Goal: Task Accomplishment & Management: Complete application form

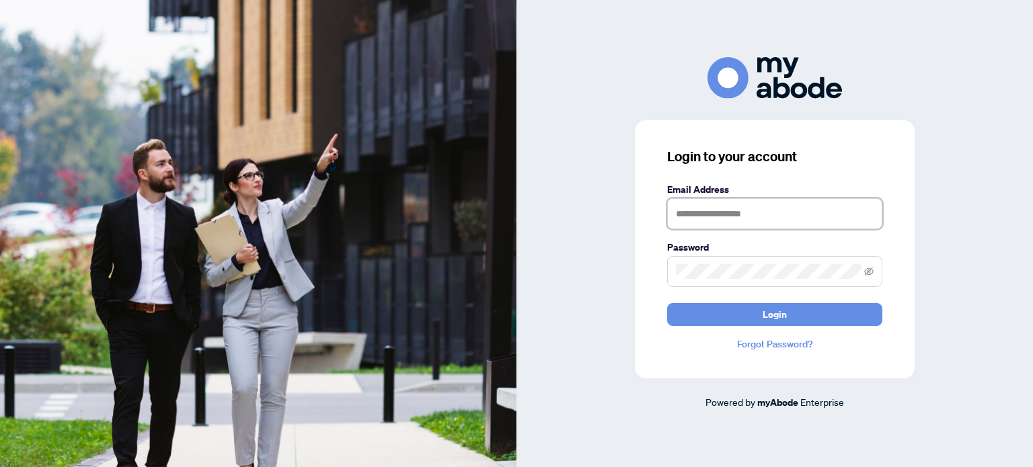
click at [781, 218] on input "text" at bounding box center [774, 213] width 215 height 31
type input "**********"
click at [865, 270] on icon "eye-invisible" at bounding box center [868, 271] width 9 height 9
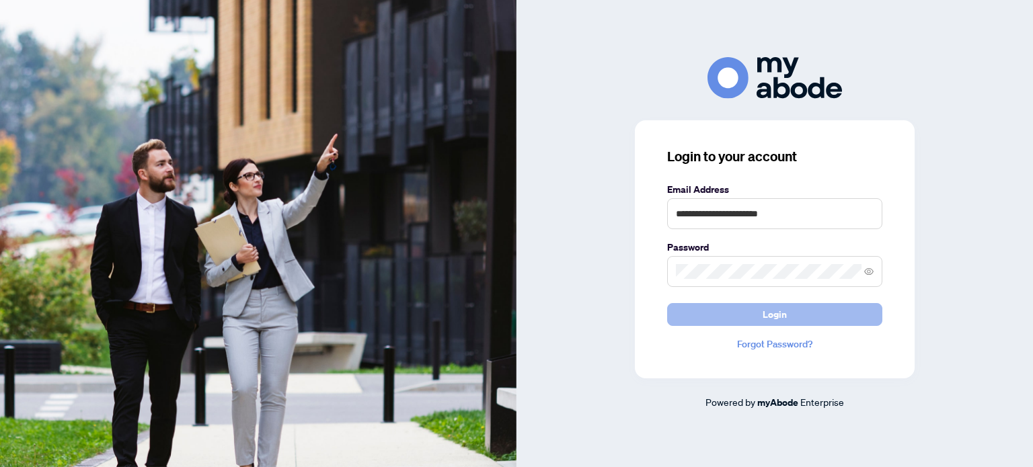
click at [803, 309] on button "Login" at bounding box center [774, 314] width 215 height 23
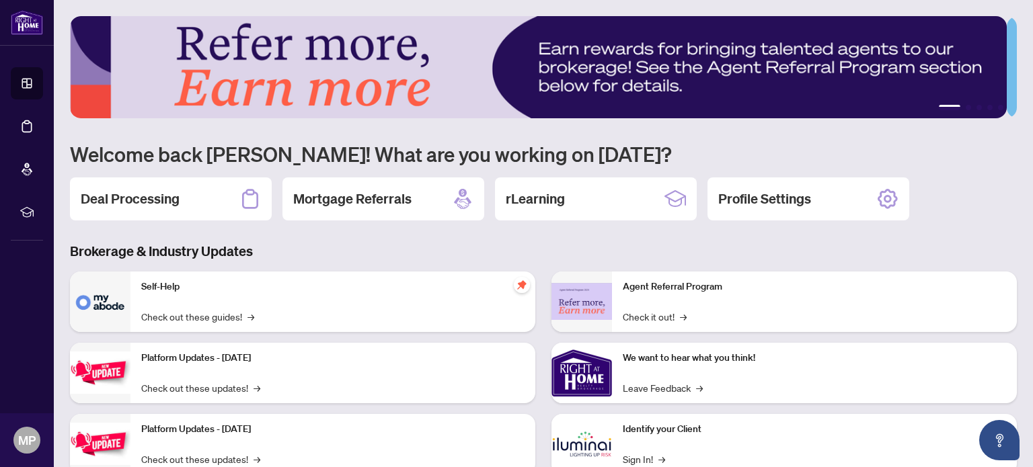
click at [900, 165] on h1 "Welcome back [PERSON_NAME]! What are you working on [DATE]?" at bounding box center [543, 154] width 947 height 26
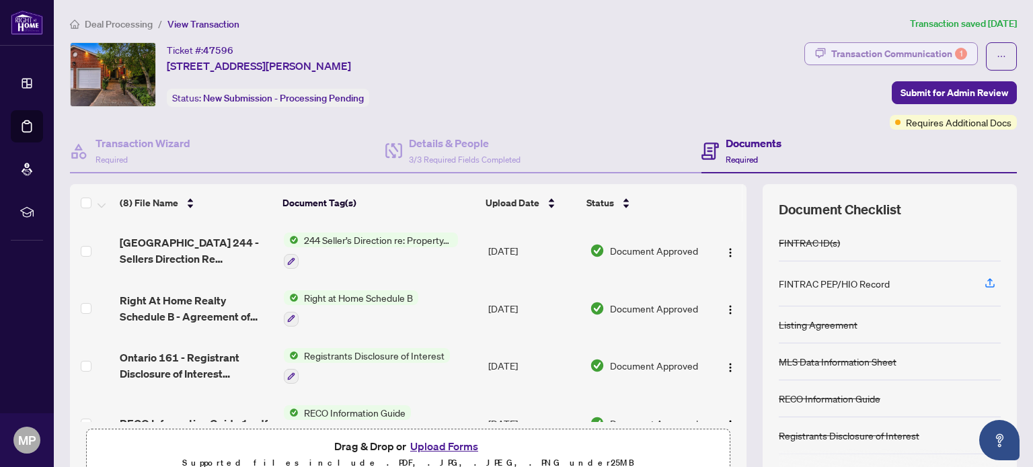
click at [865, 52] on div "Transaction Communication 1" at bounding box center [899, 54] width 136 height 22
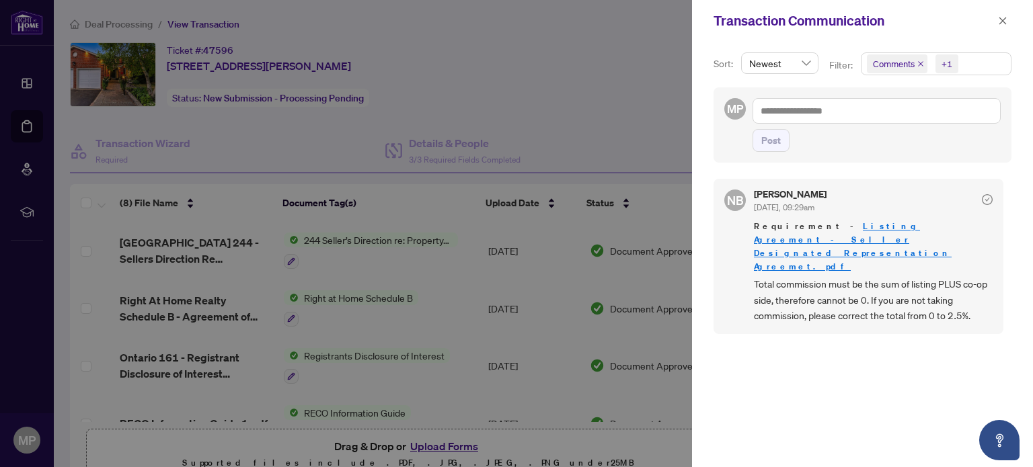
click at [619, 116] on div at bounding box center [516, 233] width 1033 height 467
click at [998, 16] on icon "close" at bounding box center [1002, 20] width 9 height 9
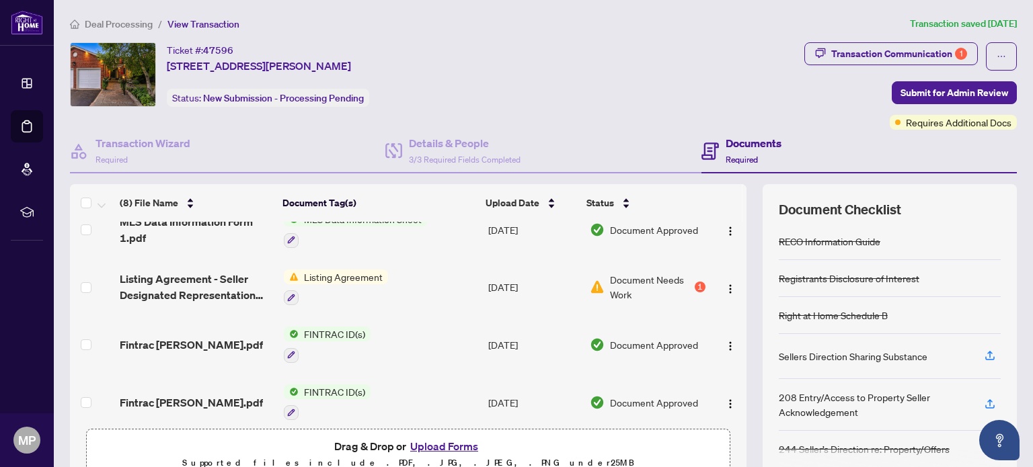
scroll to position [257, 0]
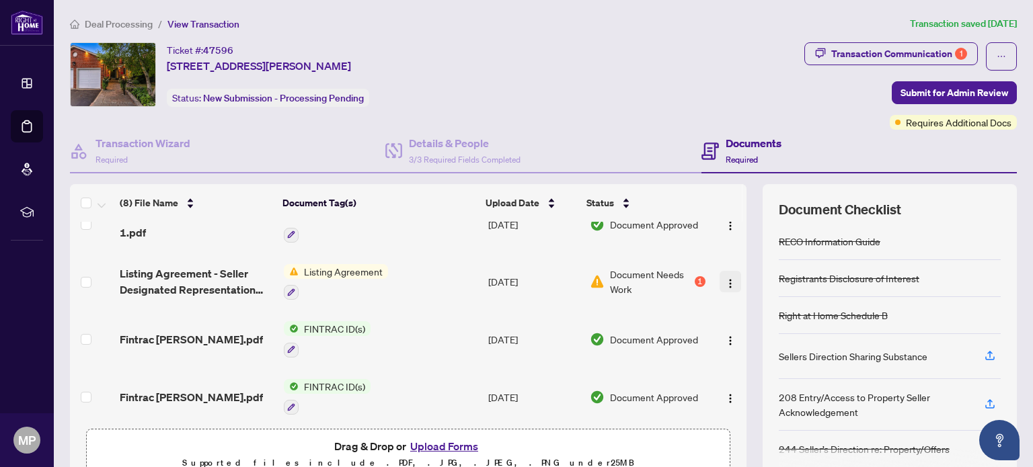
click at [725, 278] on img "button" at bounding box center [730, 283] width 11 height 11
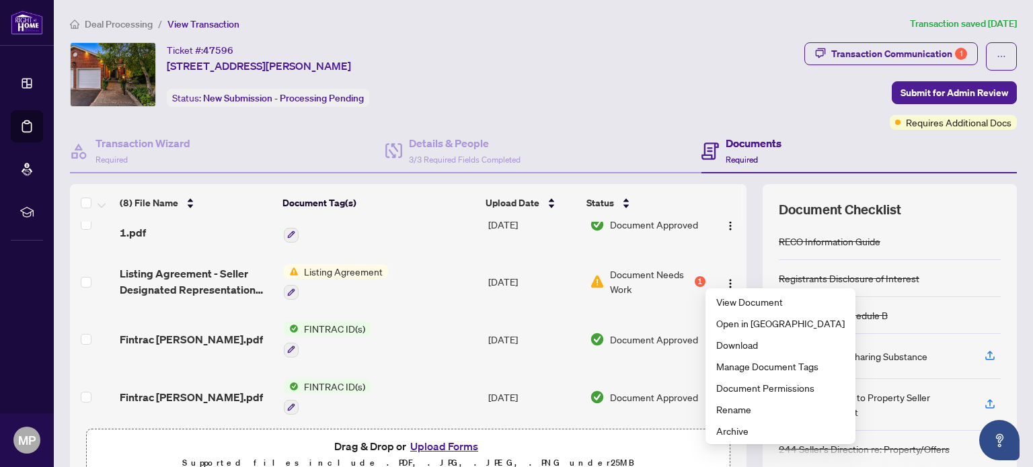
click at [390, 311] on td "FINTRAC ID(s)" at bounding box center [380, 340] width 204 height 58
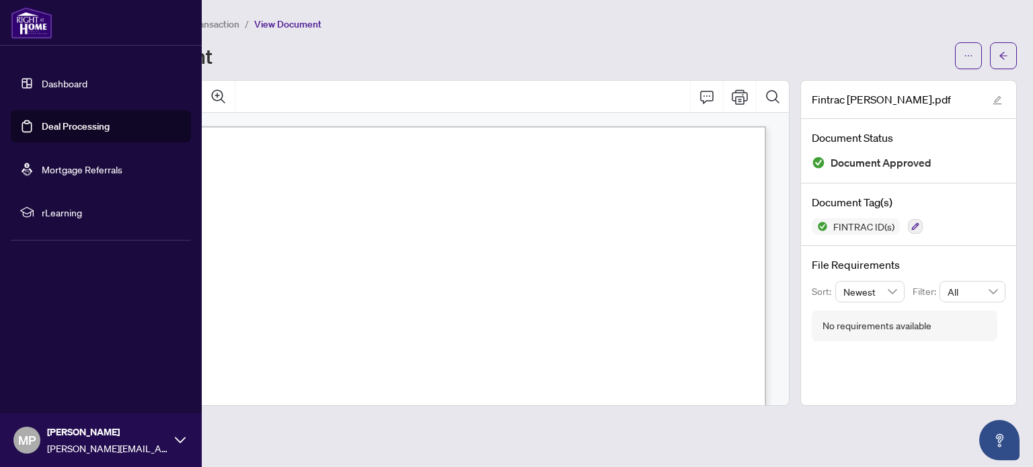
click at [76, 85] on link "Dashboard" at bounding box center [65, 83] width 46 height 12
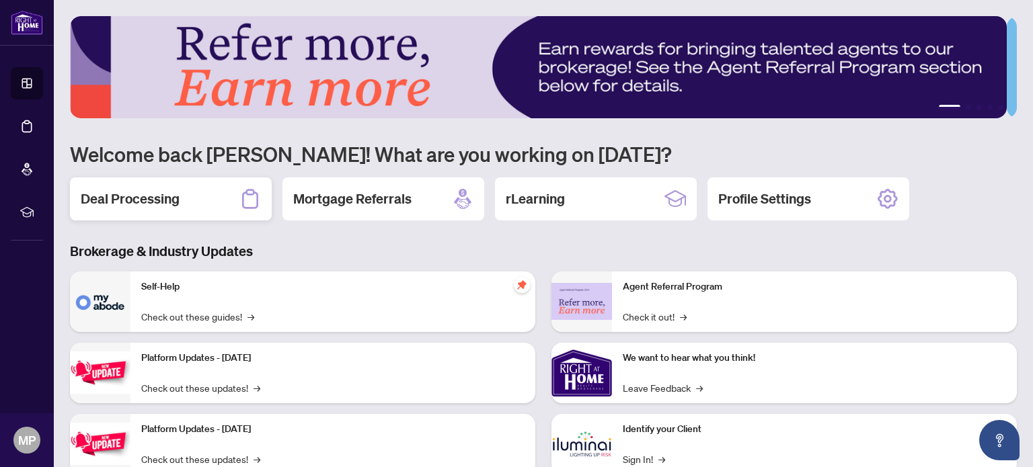
click at [176, 198] on h2 "Deal Processing" at bounding box center [130, 199] width 99 height 19
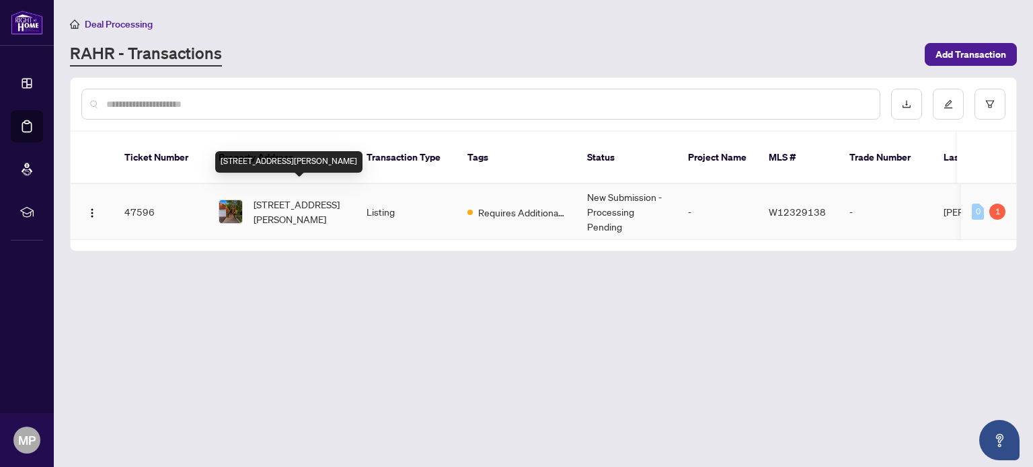
click at [288, 203] on span "230 Poole Dr, Oakville, Ontario L6H 3W4, Canada" at bounding box center [299, 212] width 91 height 30
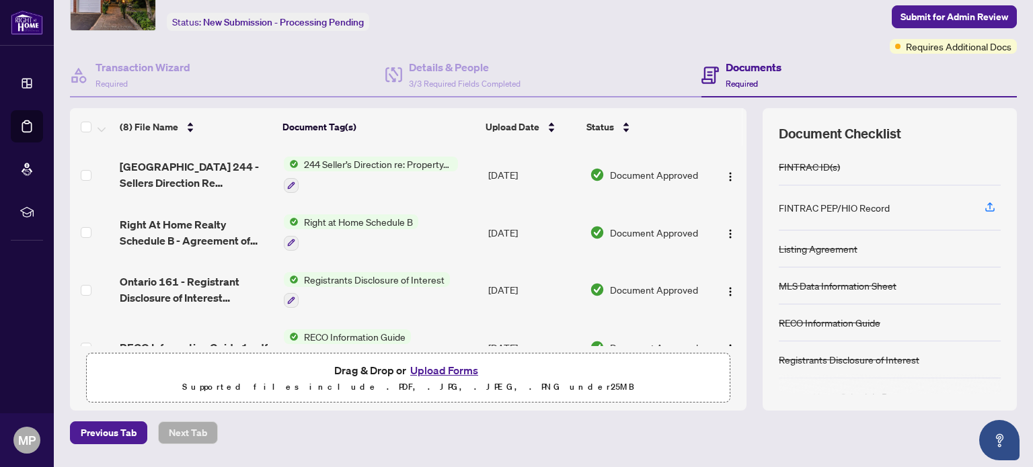
scroll to position [47, 0]
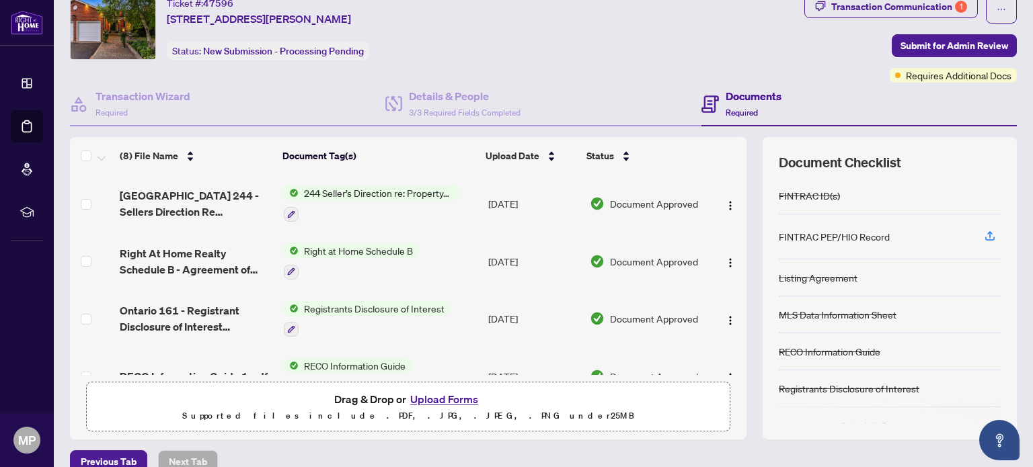
click at [440, 393] on button "Upload Forms" at bounding box center [444, 399] width 76 height 17
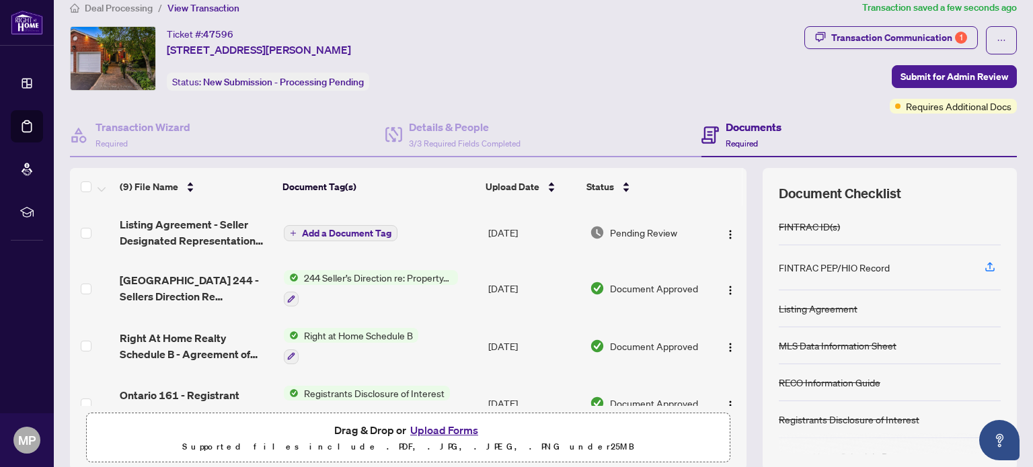
scroll to position [0, 0]
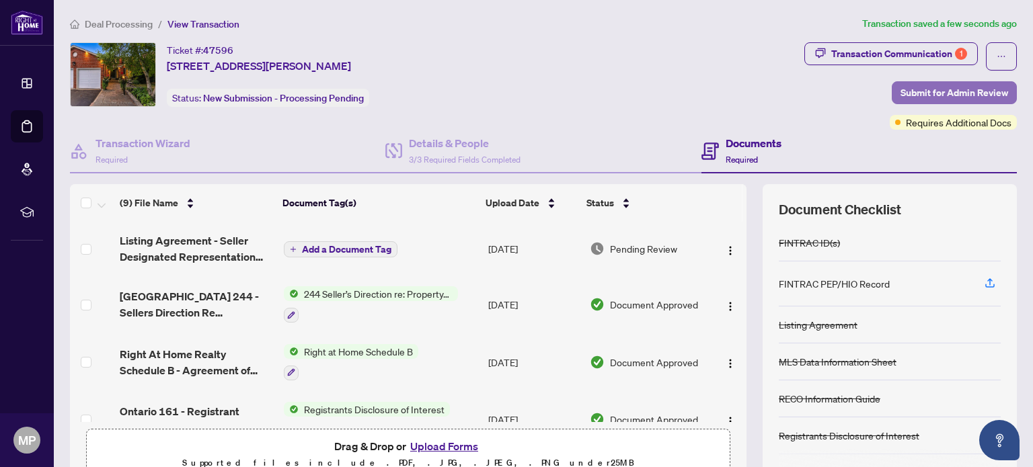
click at [958, 91] on span "Submit for Admin Review" at bounding box center [954, 93] width 108 height 22
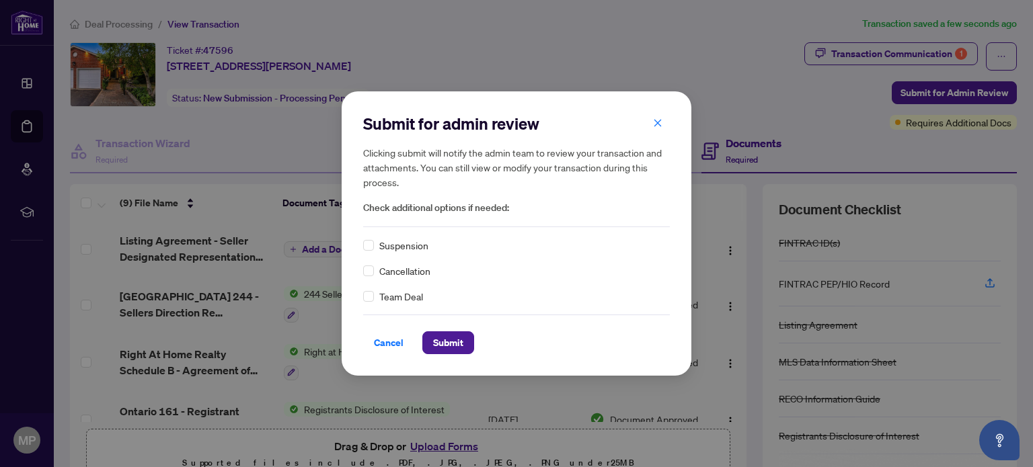
click at [396, 204] on span "Check additional options if needed:" at bounding box center [516, 207] width 307 height 15
click at [481, 208] on span "Check additional options if needed:" at bounding box center [516, 207] width 307 height 15
click at [452, 341] on span "Submit" at bounding box center [448, 343] width 30 height 22
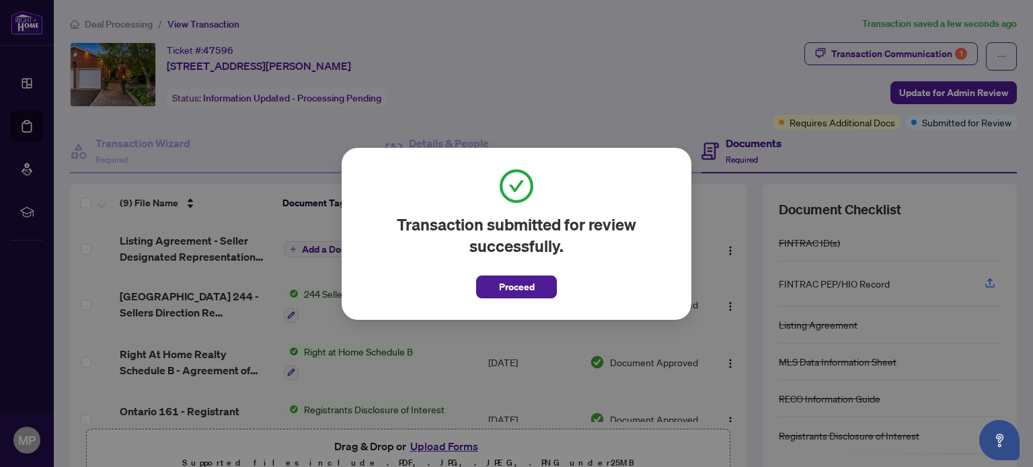
click at [592, 137] on div "Transaction submitted for review successfully. Proceed Cancel OK" at bounding box center [516, 233] width 1033 height 467
click at [527, 286] on span "Proceed" at bounding box center [517, 287] width 36 height 22
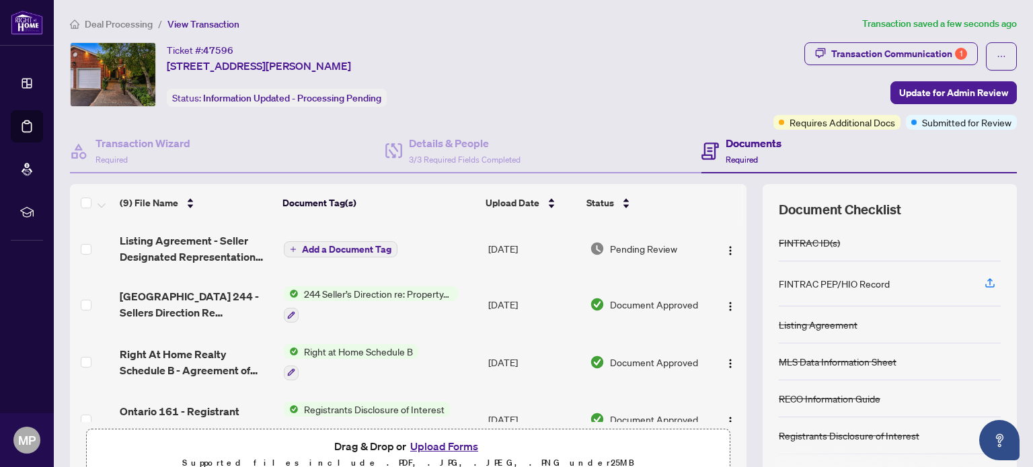
click at [574, 47] on div "Ticket #: 47596 230 Poole Dr, Oakville, Ontario L6H 3W4, Canada Status: Informa…" at bounding box center [419, 74] width 698 height 65
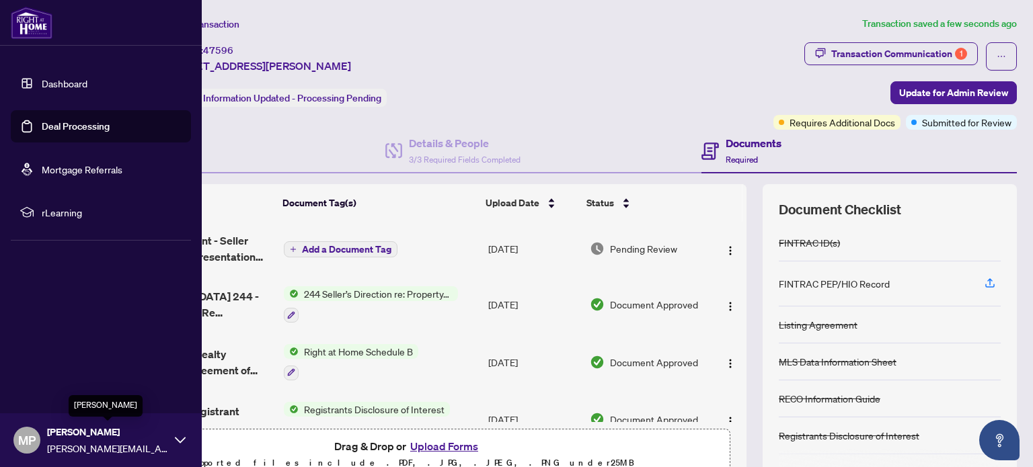
click at [92, 430] on span "Marta Paczkowska" at bounding box center [107, 432] width 121 height 15
click at [55, 360] on span "Logout" at bounding box center [54, 361] width 30 height 22
